Goal: Transaction & Acquisition: Download file/media

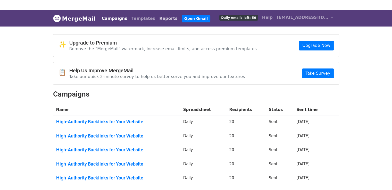
click at [159, 19] on link "Reports" at bounding box center [168, 18] width 22 height 10
click at [157, 20] on link "Reports" at bounding box center [168, 18] width 22 height 10
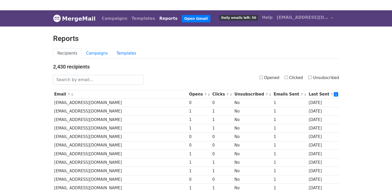
click at [263, 77] on input "Opened" at bounding box center [261, 77] width 3 height 3
checkbox input "true"
click at [262, 77] on input "Opened" at bounding box center [261, 77] width 3 height 3
click at [263, 76] on input "Opened" at bounding box center [261, 77] width 3 height 3
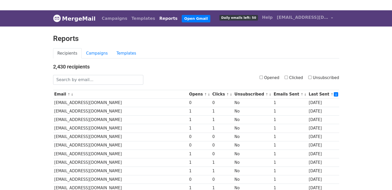
click at [263, 76] on input "Opened" at bounding box center [261, 77] width 3 height 3
checkbox input "true"
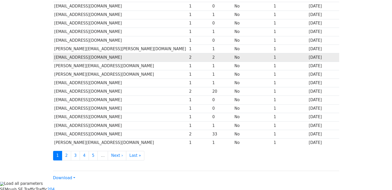
scroll to position [228, 0]
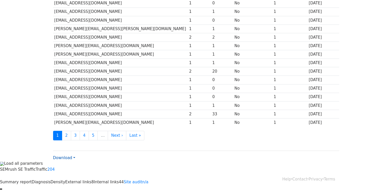
click at [73, 156] on link "Download" at bounding box center [64, 158] width 22 height 5
click at [74, 172] on link "Excel" at bounding box center [73, 176] width 41 height 8
